Goal: Transaction & Acquisition: Book appointment/travel/reservation

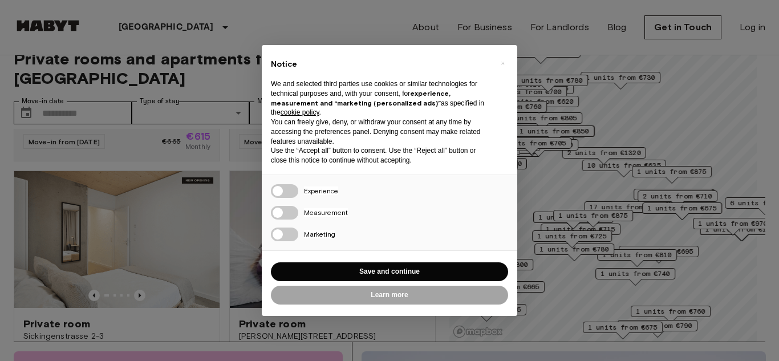
click at [106, 27] on div "× Notice We and selected third parties use cookies or similar technologies for …" at bounding box center [389, 180] width 779 height 361
click at [502, 64] on span "×" at bounding box center [503, 63] width 4 height 14
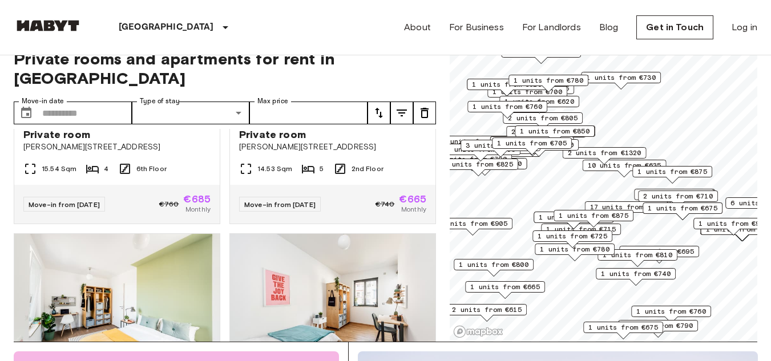
scroll to position [3941, 0]
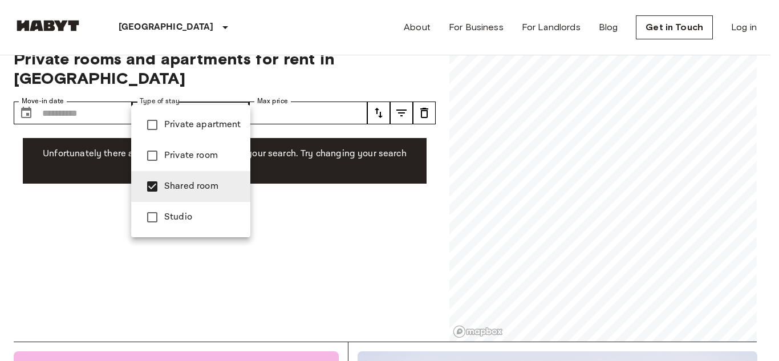
click at [52, 208] on div at bounding box center [389, 180] width 779 height 361
click at [191, 157] on span "Private room" at bounding box center [202, 156] width 77 height 14
type input "**********"
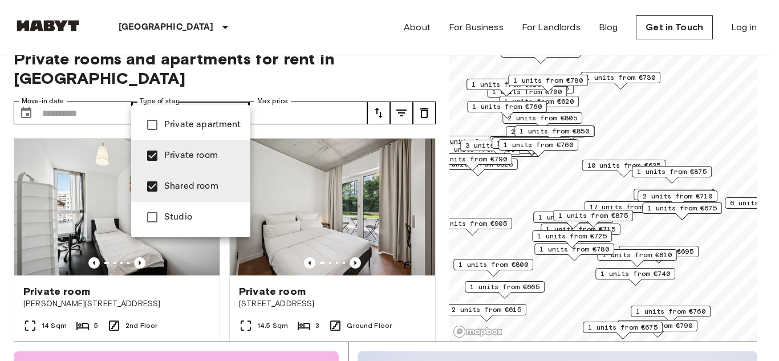
click at [276, 96] on div at bounding box center [389, 180] width 779 height 361
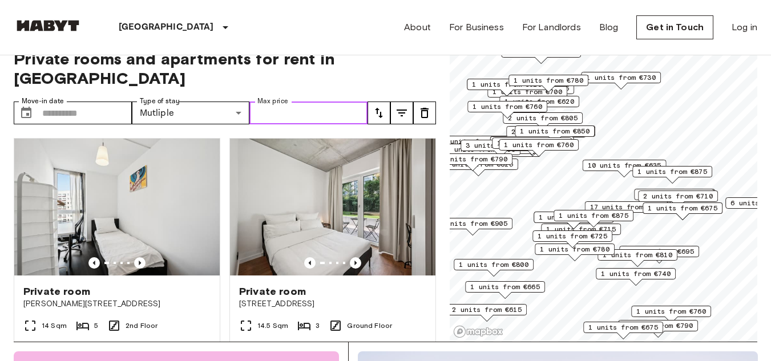
click at [275, 102] on input "Max price" at bounding box center [308, 113] width 118 height 23
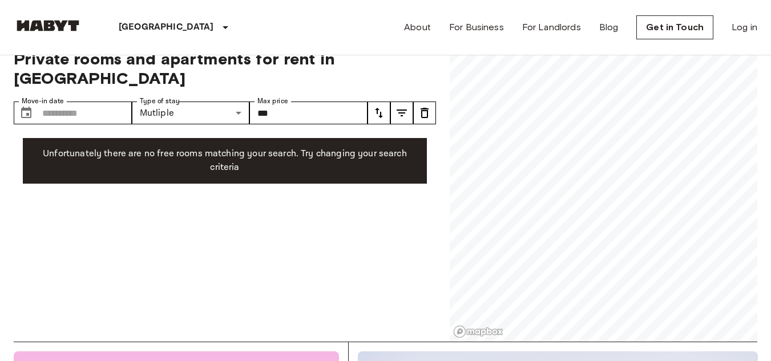
click at [266, 197] on div "**********" at bounding box center [225, 188] width 422 height 306
click at [377, 108] on icon "tune" at bounding box center [379, 113] width 8 height 10
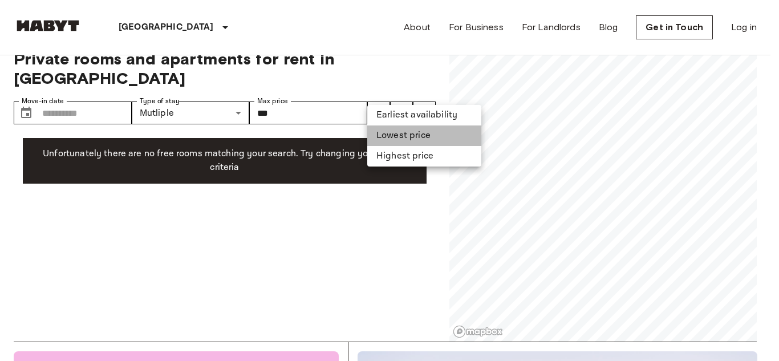
click at [387, 135] on li "Lowest price" at bounding box center [424, 136] width 114 height 21
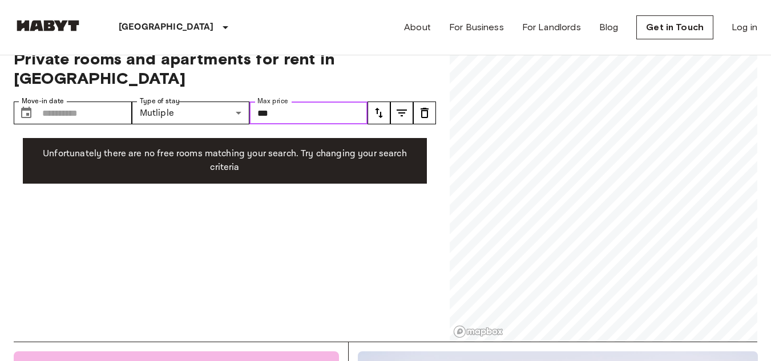
click at [289, 102] on input "***" at bounding box center [308, 113] width 118 height 23
type input "*"
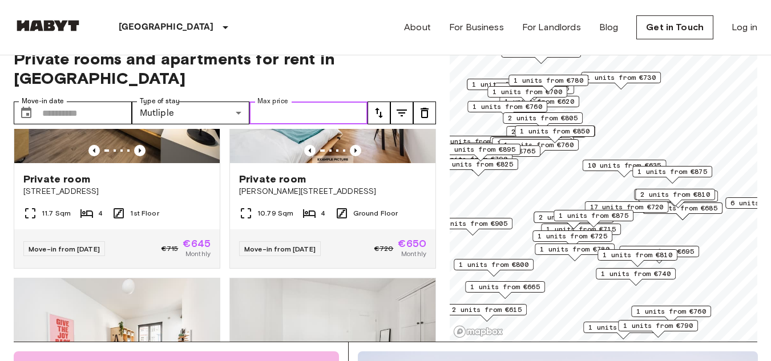
scroll to position [1879, 0]
click at [375, 106] on icon "tune" at bounding box center [379, 113] width 14 height 14
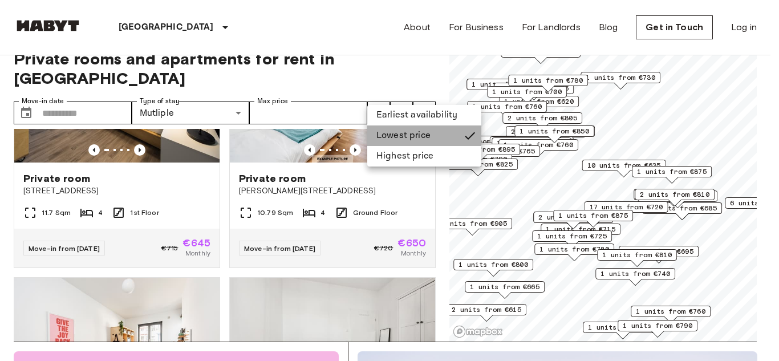
click at [391, 133] on li "Lowest price" at bounding box center [424, 136] width 114 height 21
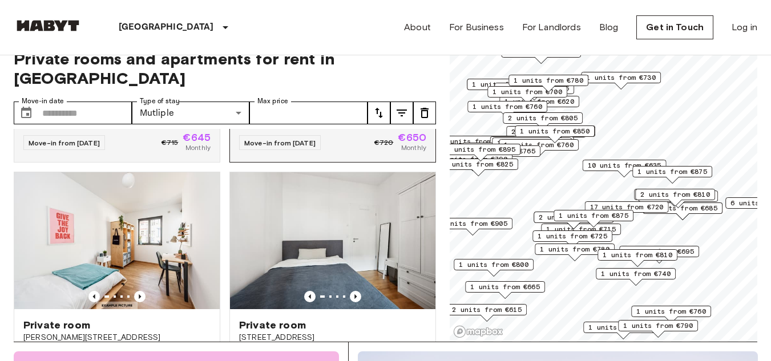
scroll to position [1985, 0]
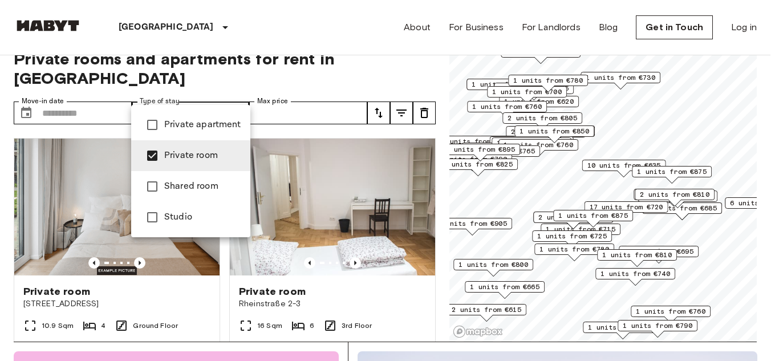
click at [327, 170] on div at bounding box center [389, 180] width 779 height 361
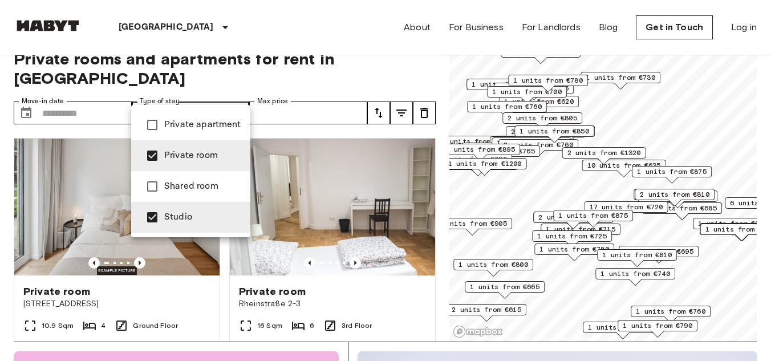
click at [292, 195] on div at bounding box center [389, 180] width 779 height 361
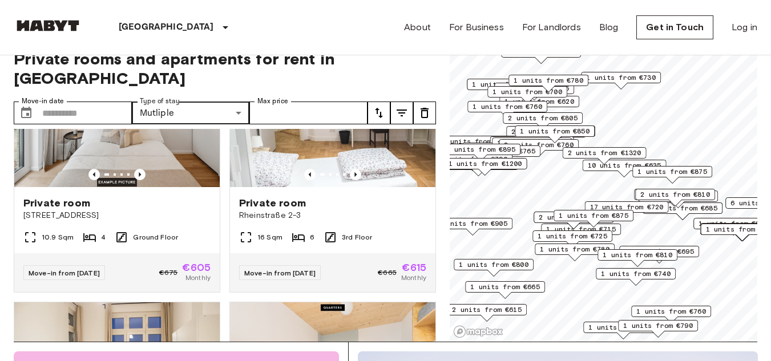
scroll to position [89, 0]
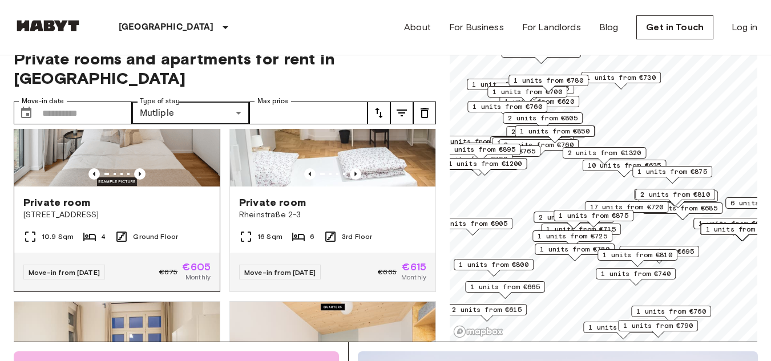
click at [181, 127] on img at bounding box center [116, 118] width 205 height 137
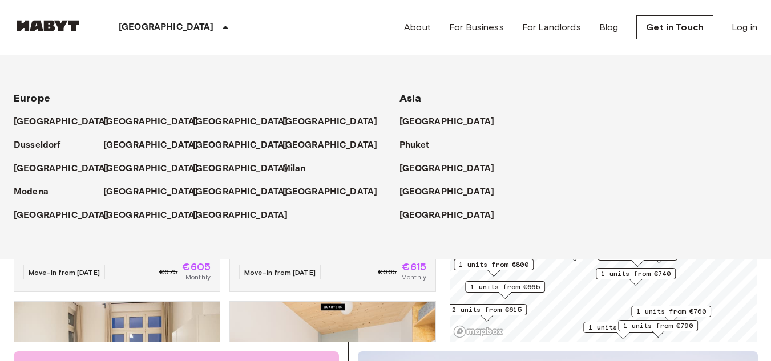
click at [550, 200] on div "[GEOGRAPHIC_DATA]" at bounding box center [578, 210] width 358 height 23
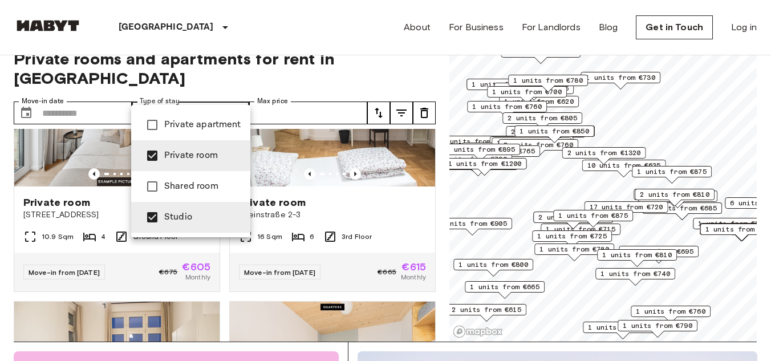
click at [341, 140] on div at bounding box center [389, 180] width 779 height 361
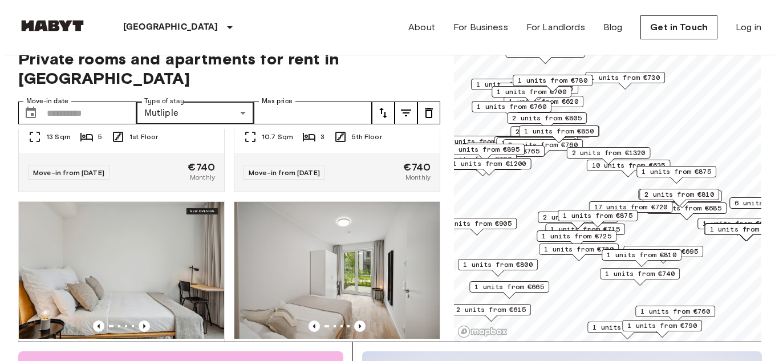
scroll to position [13811, 0]
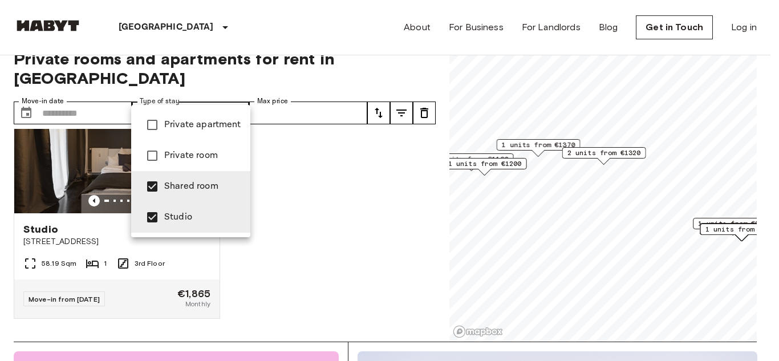
scroll to position [2636, 0]
click at [289, 187] on div at bounding box center [389, 180] width 779 height 361
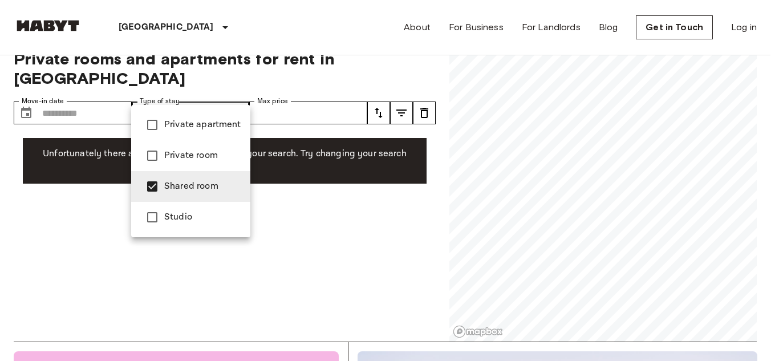
type input "**********"
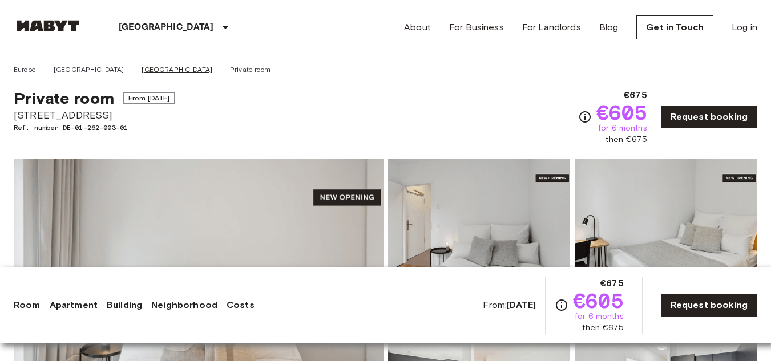
click at [142, 70] on link "[GEOGRAPHIC_DATA]" at bounding box center [177, 69] width 71 height 10
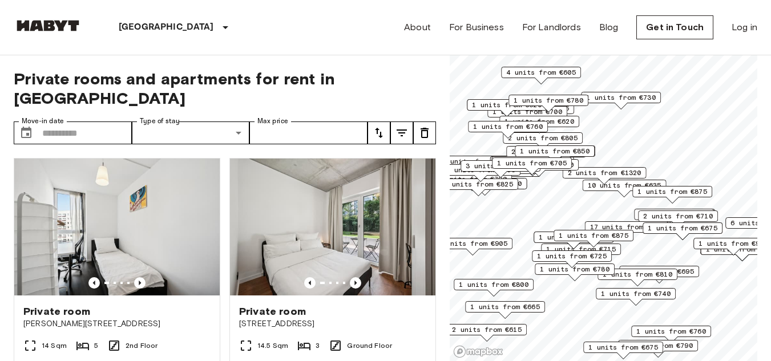
click at [110, 70] on span "Private rooms and apartments for rent in [GEOGRAPHIC_DATA]" at bounding box center [225, 88] width 422 height 39
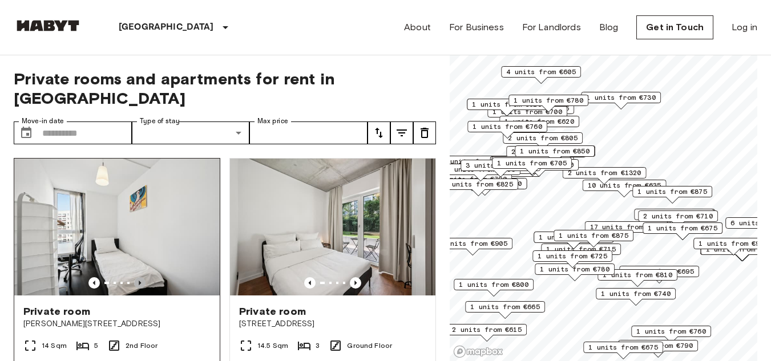
click at [140, 277] on icon "Previous image" at bounding box center [139, 282] width 11 height 11
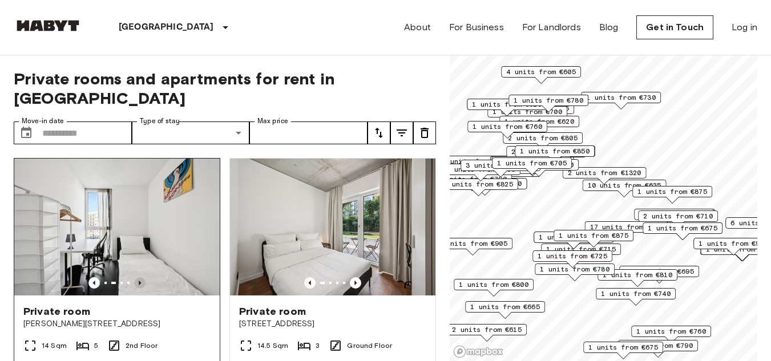
click at [140, 277] on icon "Previous image" at bounding box center [139, 282] width 11 height 11
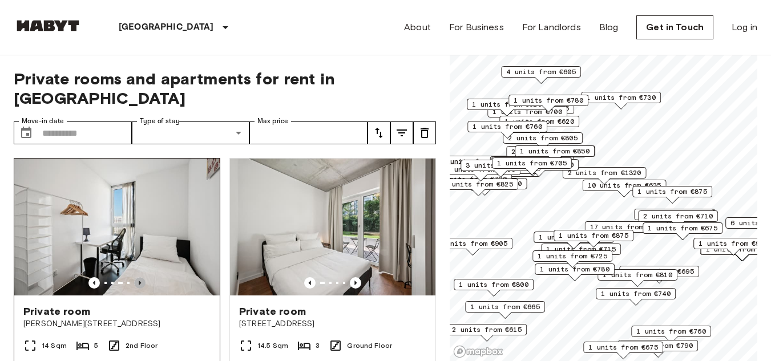
click at [140, 277] on icon "Previous image" at bounding box center [139, 282] width 11 height 11
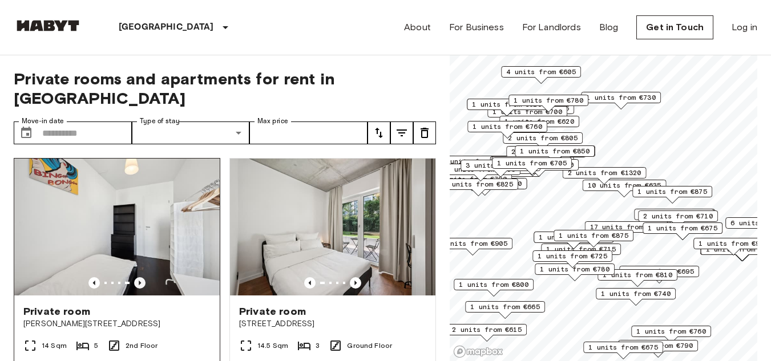
click at [140, 277] on icon "Previous image" at bounding box center [139, 282] width 11 height 11
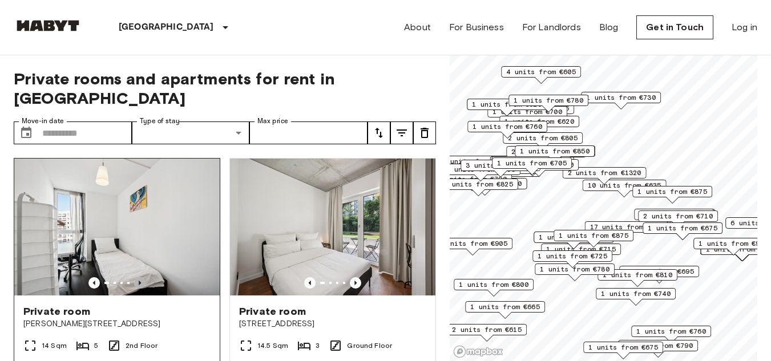
click at [140, 277] on icon "Previous image" at bounding box center [139, 282] width 11 height 11
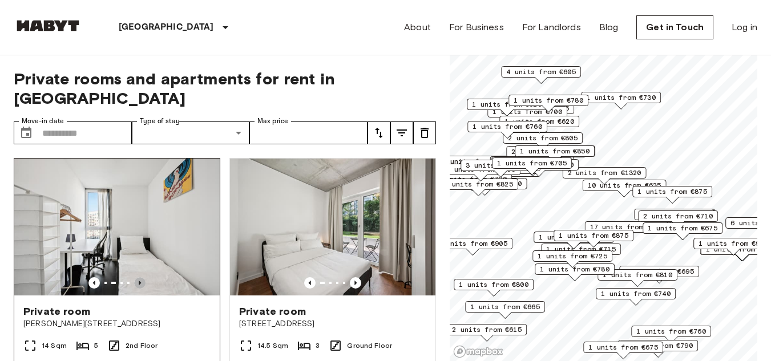
click at [140, 277] on icon "Previous image" at bounding box center [139, 282] width 11 height 11
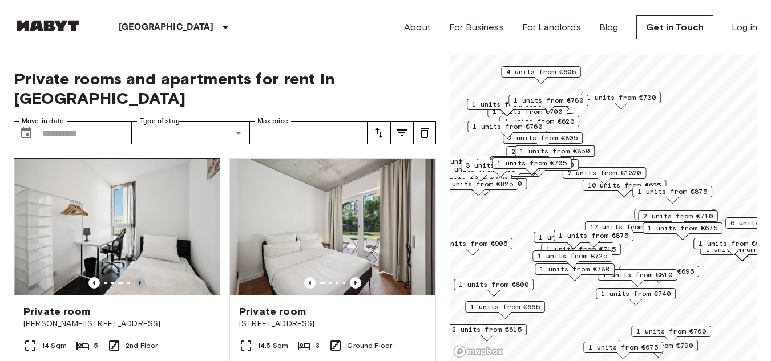
click at [140, 277] on icon "Previous image" at bounding box center [139, 282] width 11 height 11
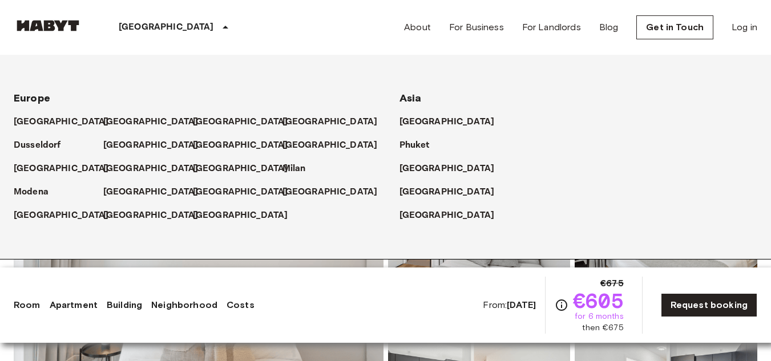
click at [189, 42] on div "[GEOGRAPHIC_DATA]" at bounding box center [175, 27] width 187 height 55
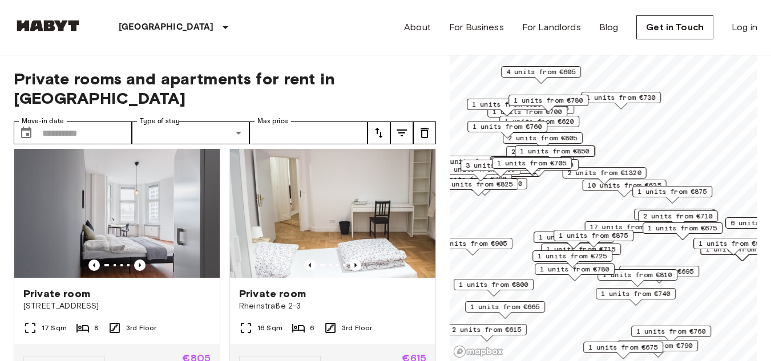
scroll to position [275, 0]
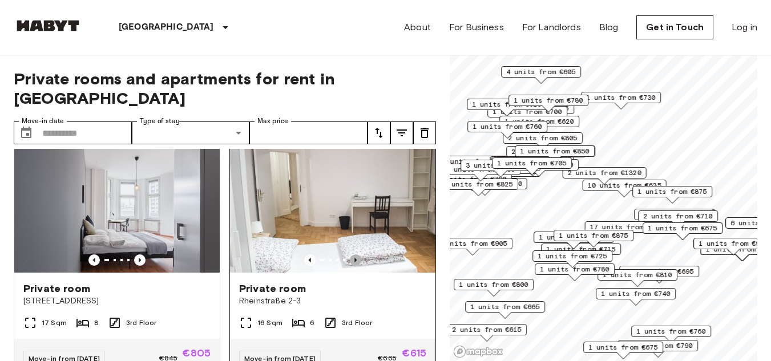
click at [352, 255] on icon "Previous image" at bounding box center [355, 260] width 11 height 11
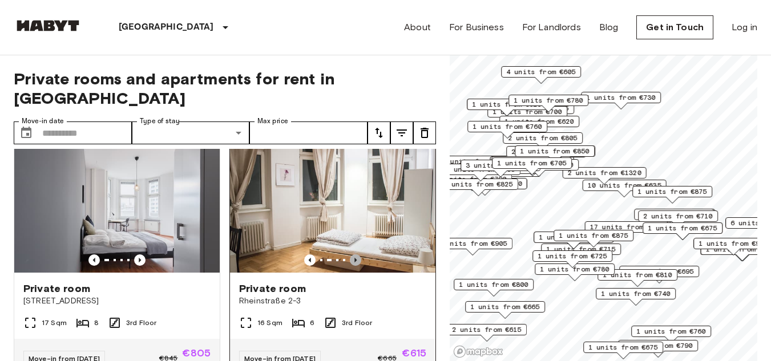
click at [352, 255] on icon "Previous image" at bounding box center [355, 260] width 11 height 11
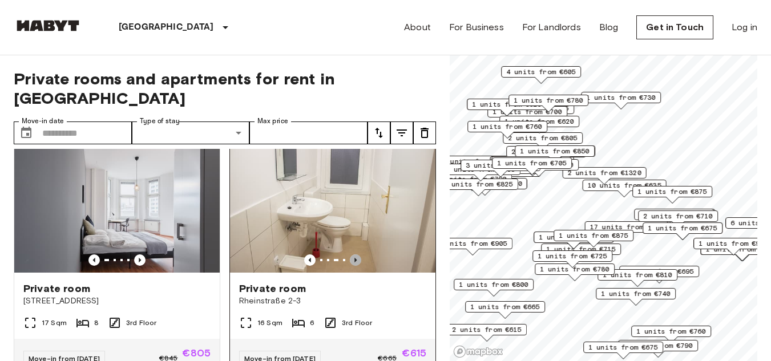
click at [352, 255] on icon "Previous image" at bounding box center [355, 260] width 11 height 11
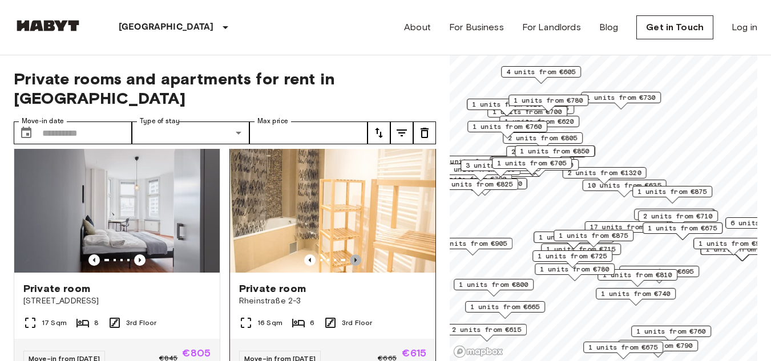
click at [352, 255] on icon "Previous image" at bounding box center [355, 260] width 11 height 11
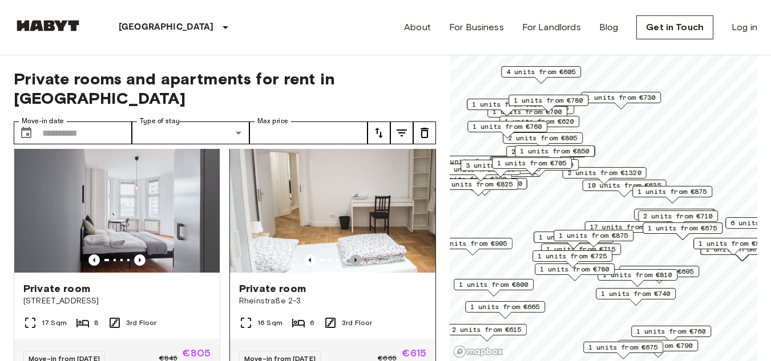
click at [352, 255] on icon "Previous image" at bounding box center [355, 260] width 11 height 11
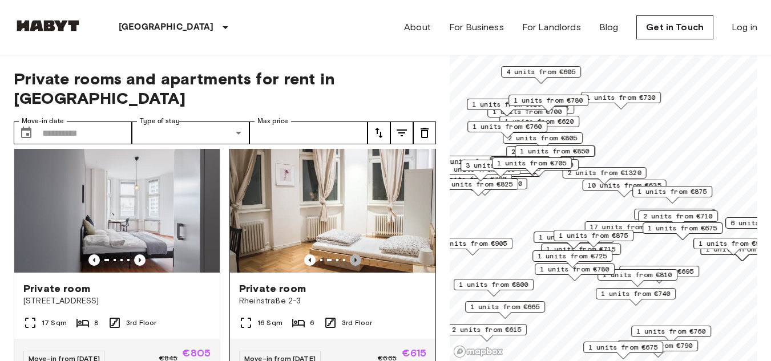
click at [352, 255] on icon "Previous image" at bounding box center [355, 260] width 11 height 11
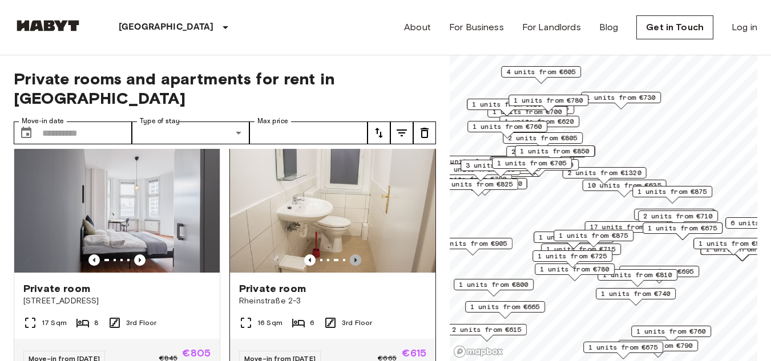
click at [352, 255] on icon "Previous image" at bounding box center [355, 260] width 11 height 11
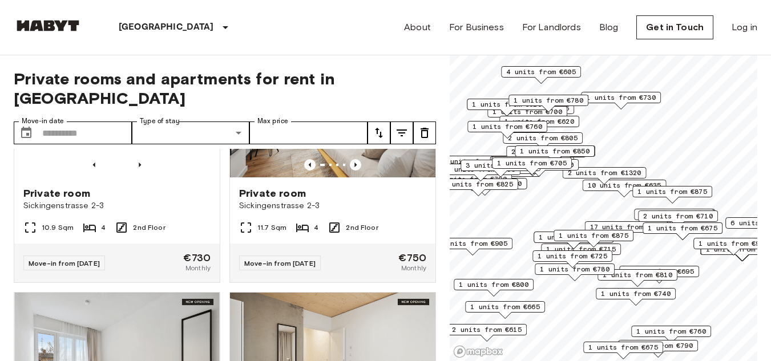
scroll to position [13751, 0]
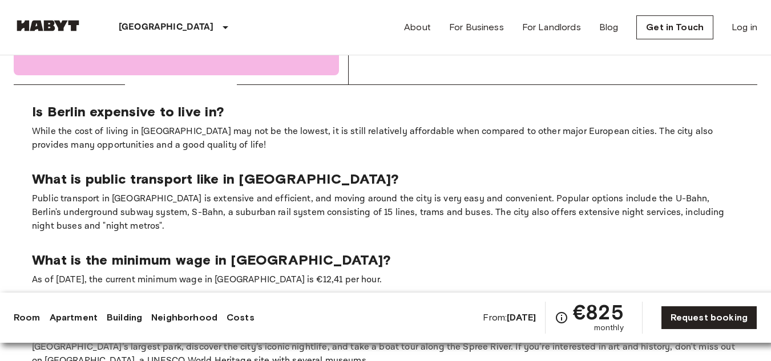
scroll to position [1885, 0]
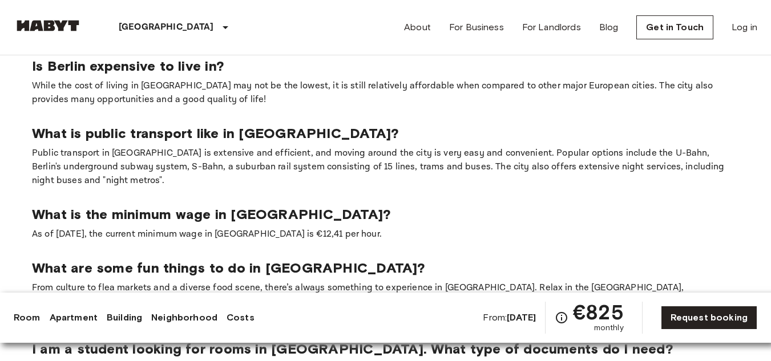
click at [607, 260] on p "What are some fun things to do in [GEOGRAPHIC_DATA]?" at bounding box center [385, 268] width 707 height 17
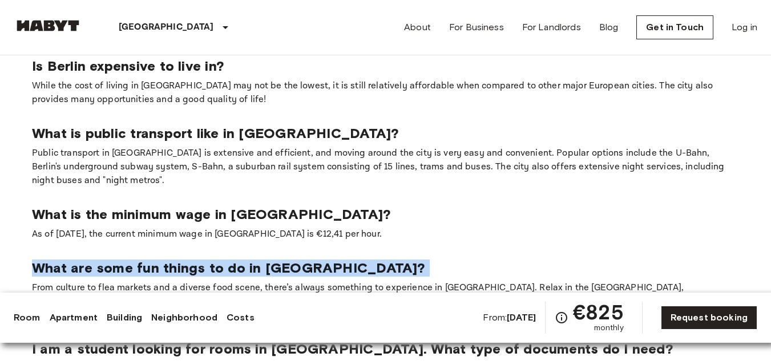
click at [607, 260] on p "What are some fun things to do in [GEOGRAPHIC_DATA]?" at bounding box center [385, 268] width 707 height 17
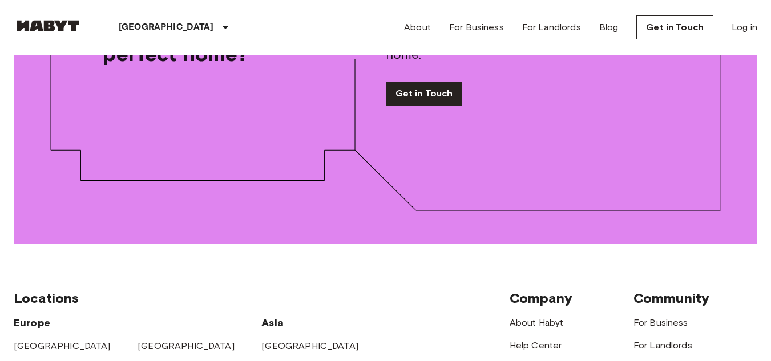
scroll to position [1421, 0]
